Goal: Task Accomplishment & Management: Use online tool/utility

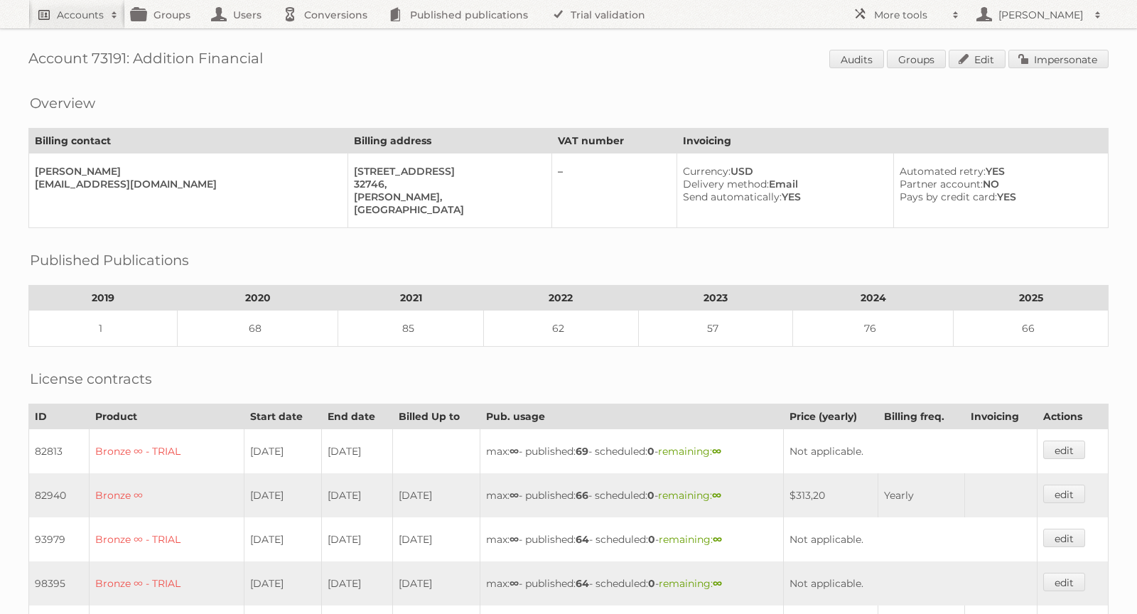
click at [93, 16] on h2 "Accounts" at bounding box center [80, 15] width 47 height 14
type input"] "[PERSON_NAME][EMAIL_ADDRESS][DOMAIN_NAME]"
click at [340, 52] on input "Search" at bounding box center [338, 46] width 21 height 21
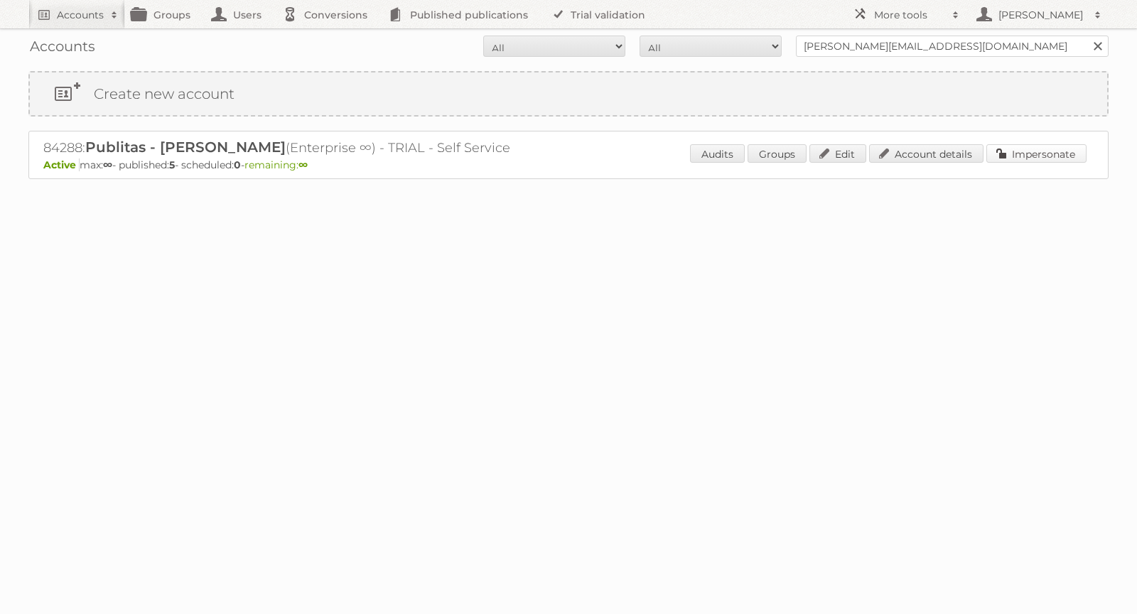
click at [1033, 144] on link "Impersonate" at bounding box center [1036, 153] width 100 height 18
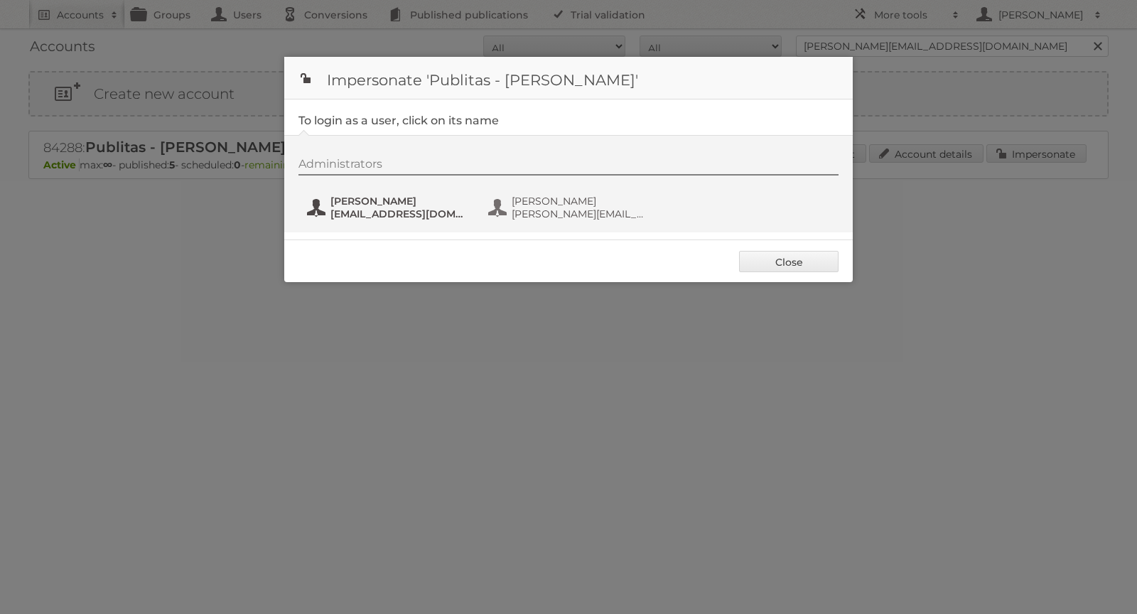
click at [371, 195] on span "[PERSON_NAME]" at bounding box center [399, 201] width 138 height 13
